Goal: Information Seeking & Learning: Learn about a topic

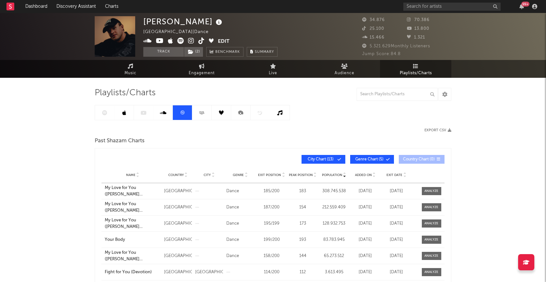
click at [104, 115] on div at bounding box center [192, 112] width 195 height 15
click at [104, 117] on link at bounding box center [104, 112] width 19 height 15
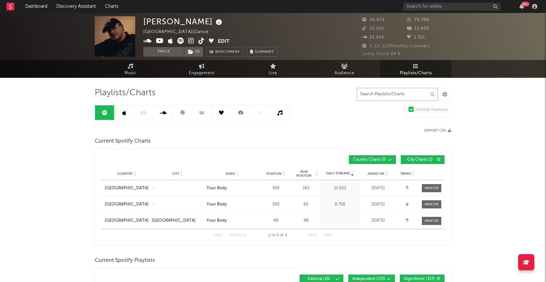
click at [373, 100] on input "text" at bounding box center [397, 94] width 81 height 13
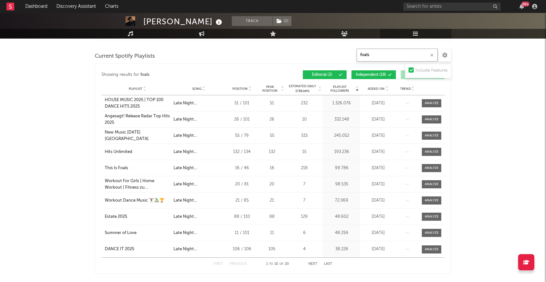
scroll to position [181, 0]
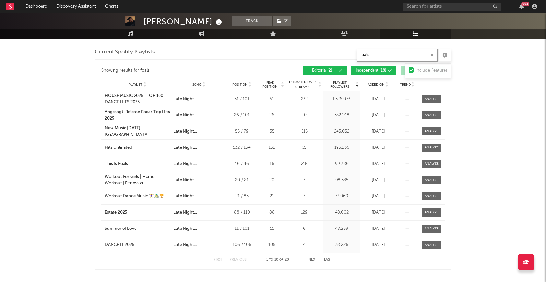
type input "foals"
click at [376, 74] on button "Independent ( 18 )" at bounding box center [373, 70] width 44 height 9
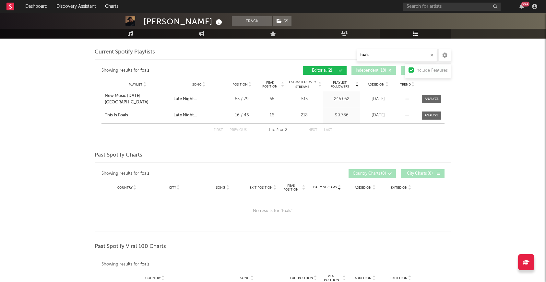
click at [373, 72] on span "Independent ( 18 )" at bounding box center [371, 71] width 30 height 4
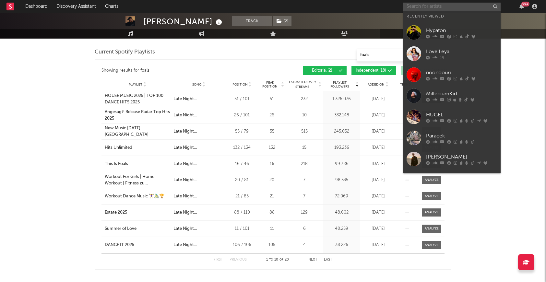
click at [418, 8] on input "text" at bounding box center [451, 7] width 97 height 8
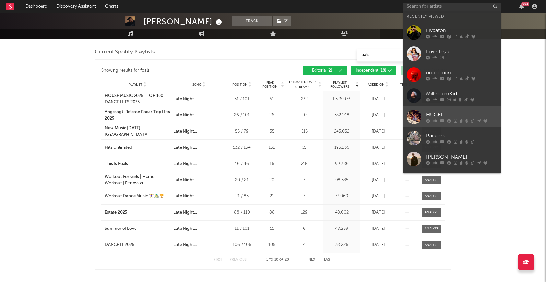
click at [413, 115] on div at bounding box center [414, 117] width 15 height 15
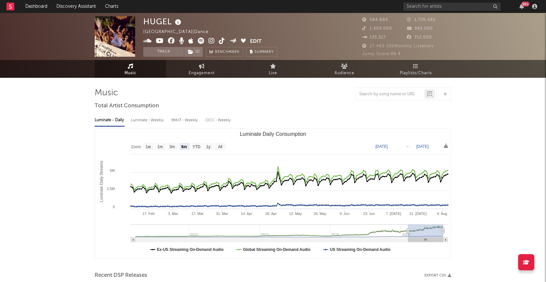
select select "6m"
click at [413, 67] on icon at bounding box center [416, 66] width 6 height 5
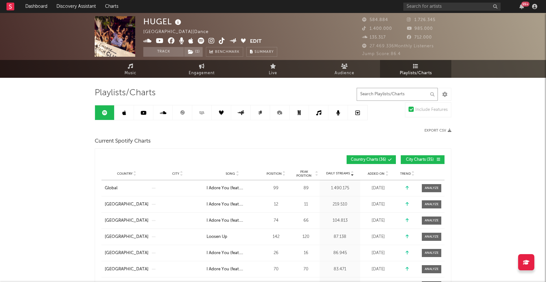
click at [381, 98] on input "text" at bounding box center [397, 94] width 81 height 13
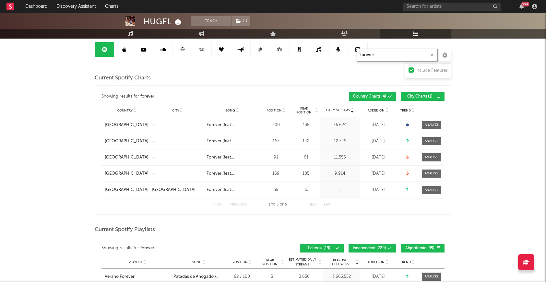
scroll to position [65, 0]
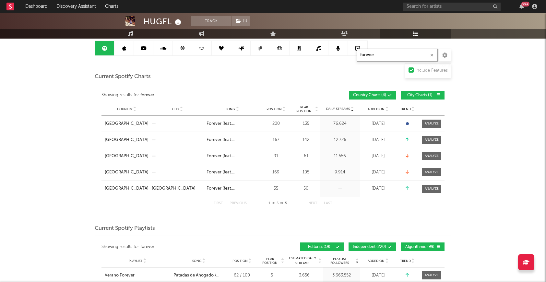
type input "forever"
